Goal: Task Accomplishment & Management: Manage account settings

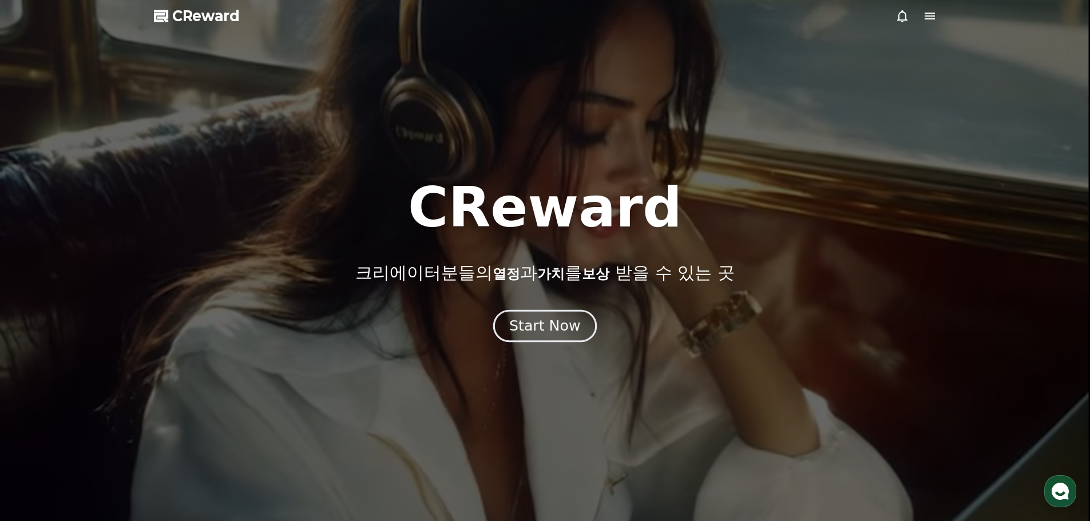
click at [548, 326] on div "Start Now" at bounding box center [544, 325] width 71 height 19
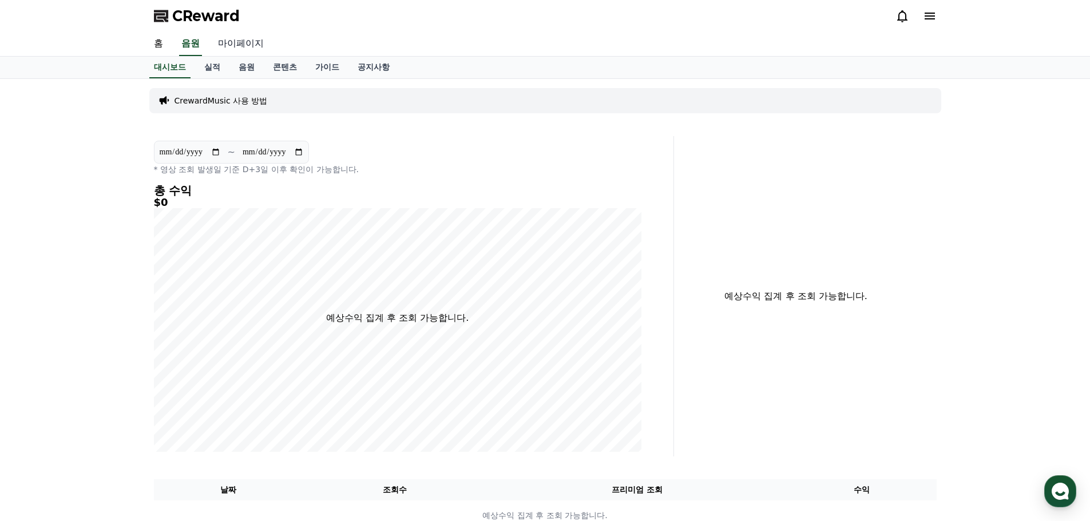
click at [241, 43] on link "마이페이지" at bounding box center [241, 44] width 64 height 24
select select "**********"
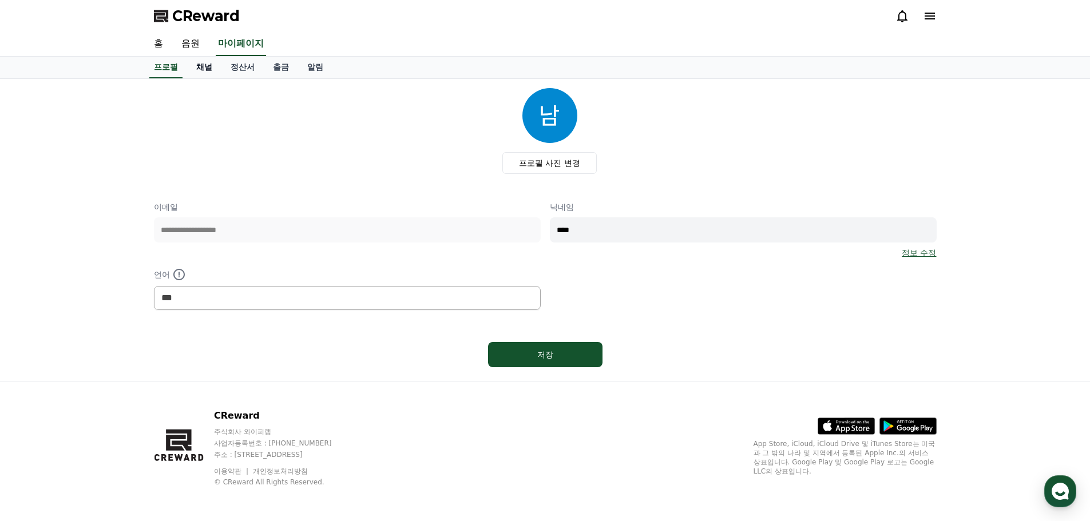
click at [200, 73] on link "채널" at bounding box center [204, 68] width 34 height 22
